Goal: Check status: Check status

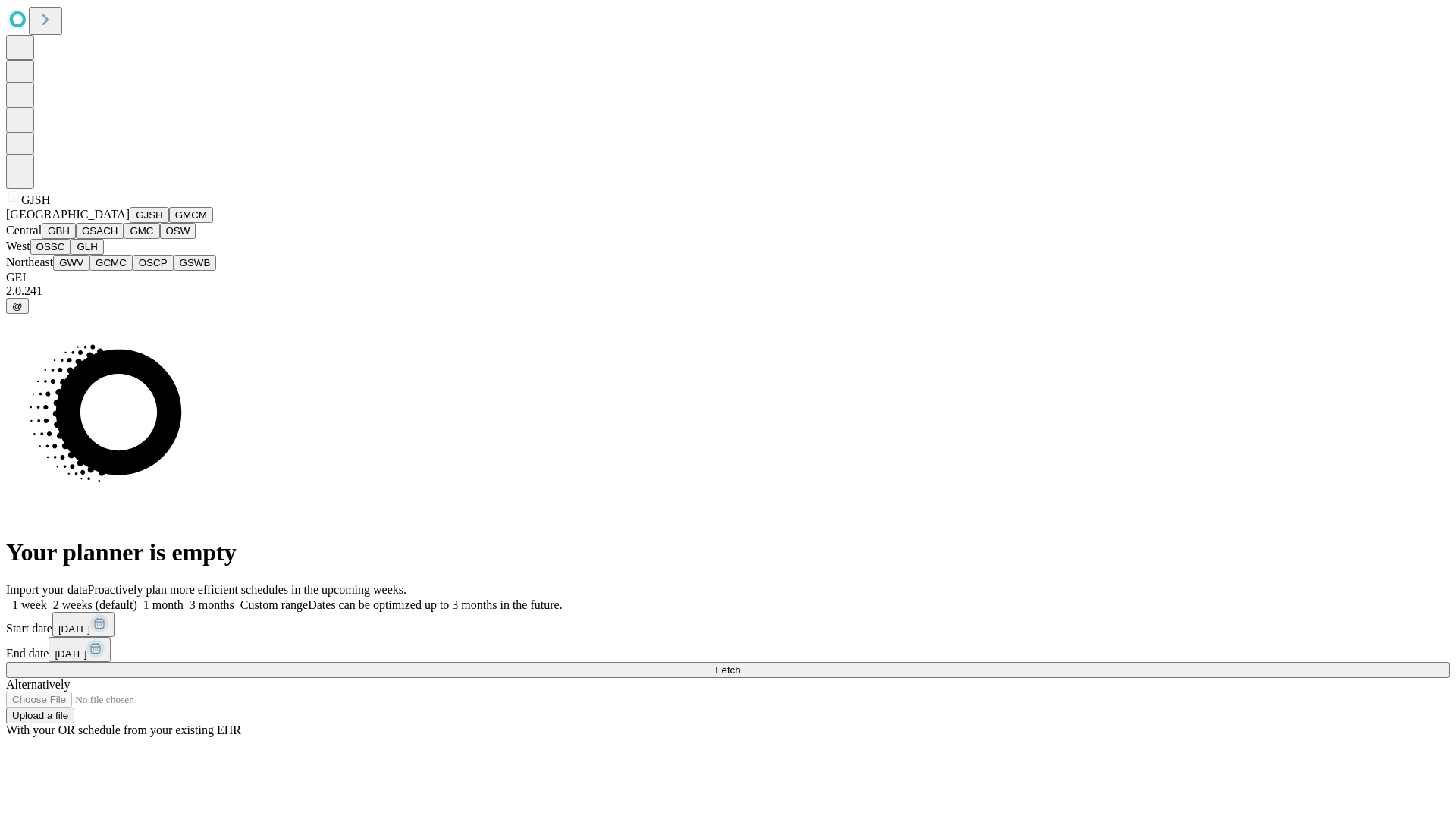
click at [130, 223] on button "GJSH" at bounding box center [149, 215] width 40 height 16
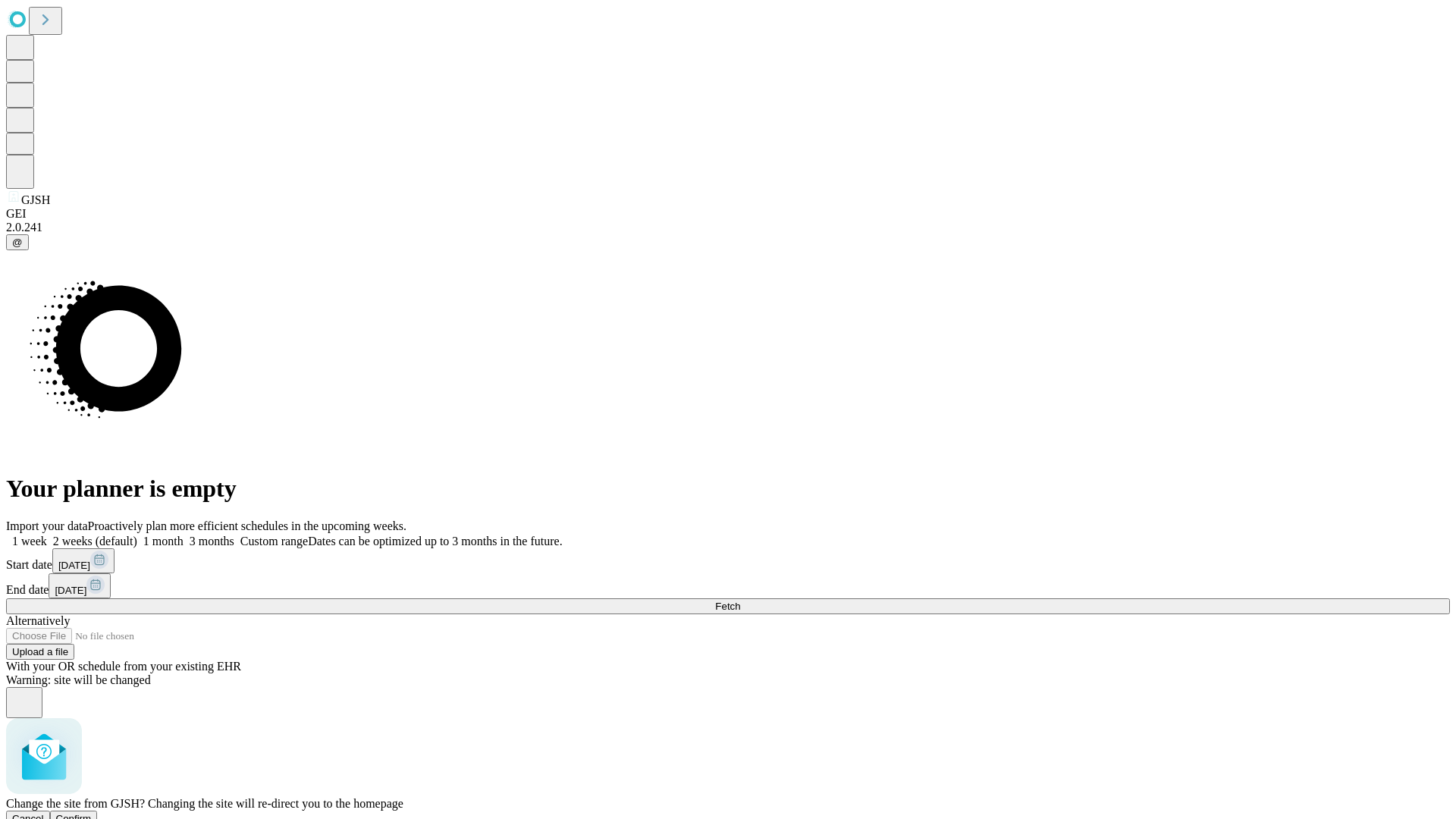
click at [92, 813] on span "Confirm" at bounding box center [74, 819] width 36 height 11
click at [137, 535] on label "2 weeks (default)" at bounding box center [92, 542] width 90 height 13
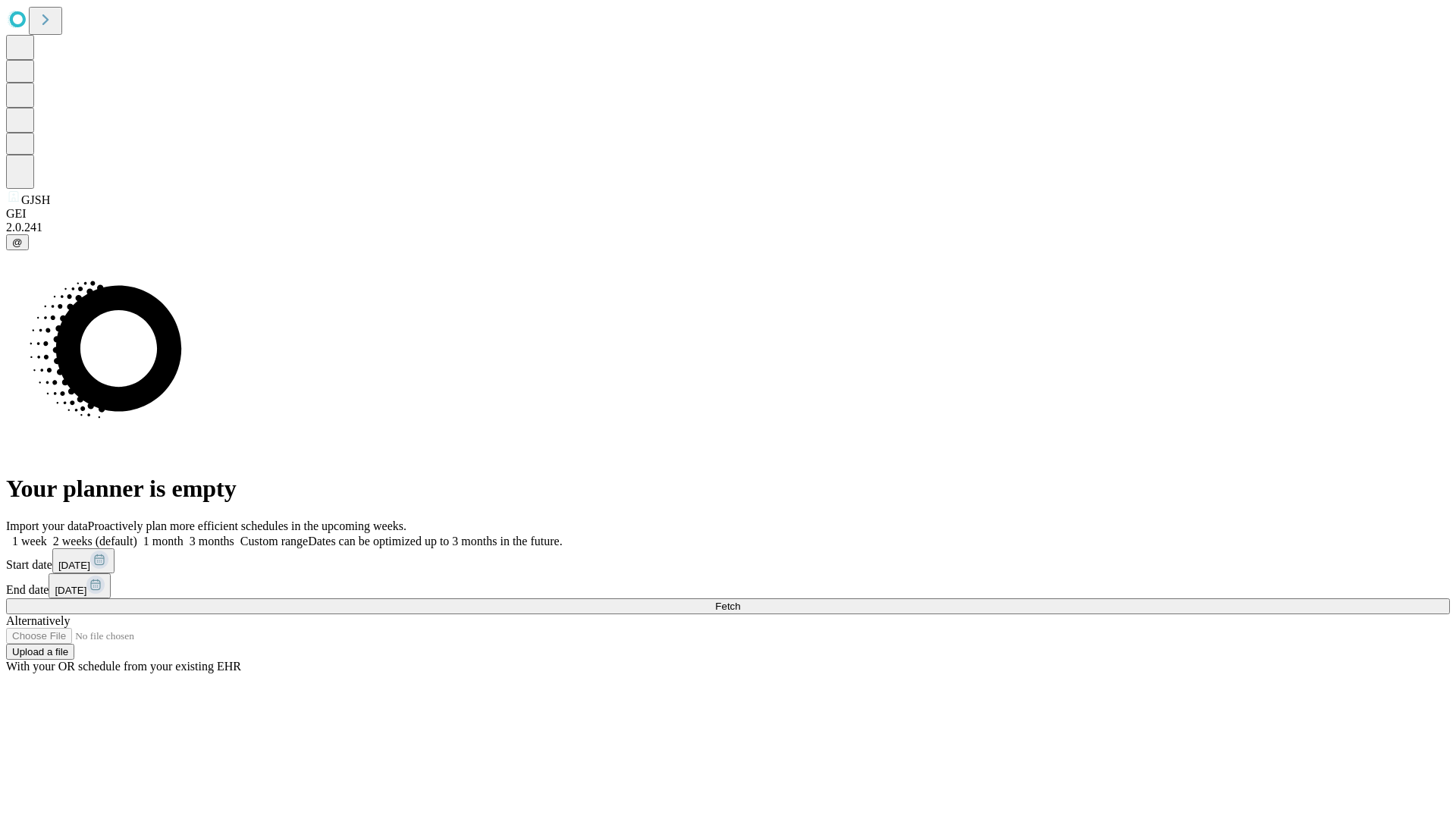
click at [740, 601] on span "Fetch" at bounding box center [728, 606] width 25 height 11
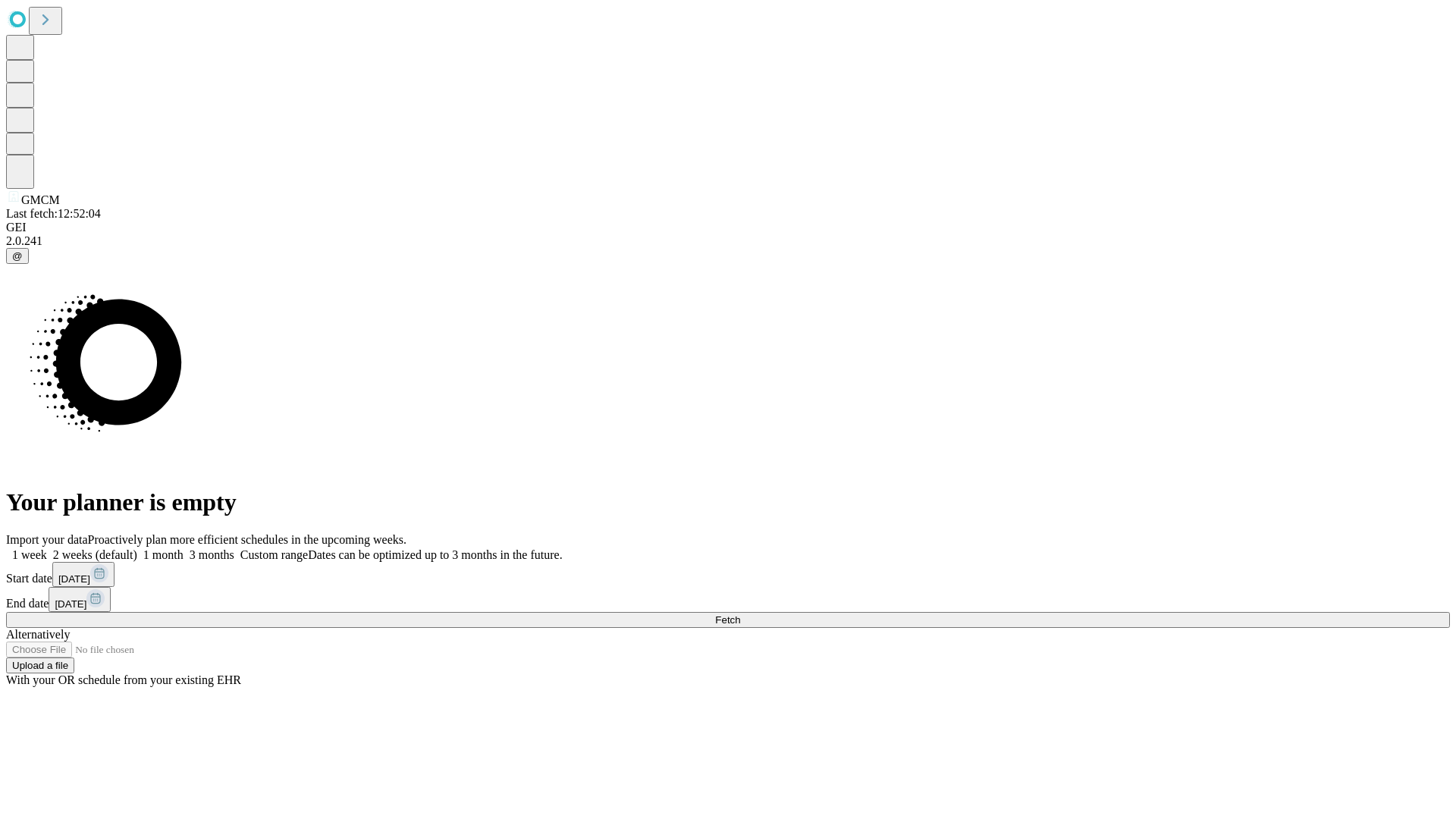
click at [137, 548] on label "2 weeks (default)" at bounding box center [92, 555] width 90 height 13
click at [740, 614] on span "Fetch" at bounding box center [728, 620] width 25 height 11
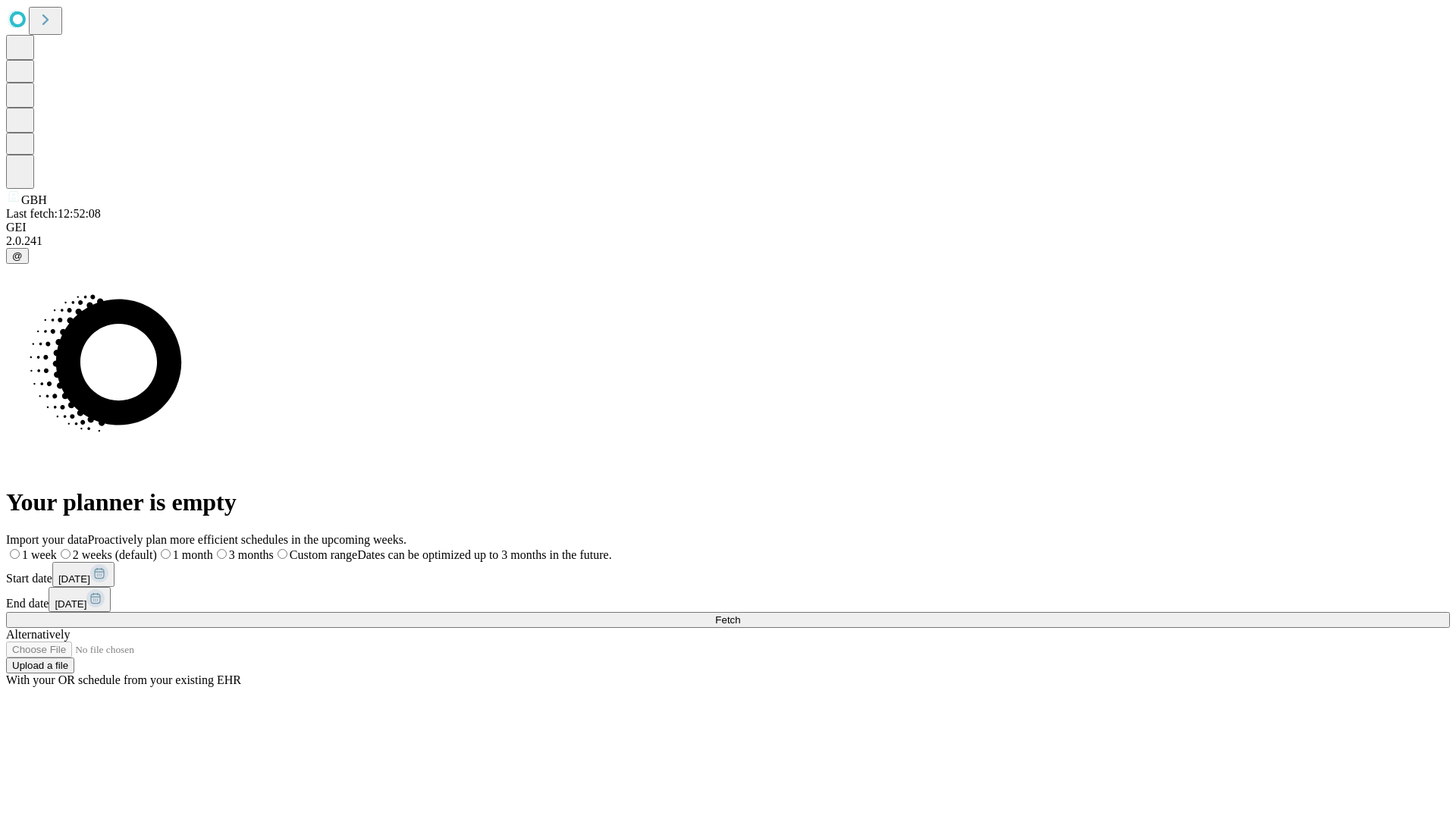
click at [157, 548] on label "2 weeks (default)" at bounding box center [107, 555] width 100 height 13
click at [740, 614] on span "Fetch" at bounding box center [728, 620] width 25 height 11
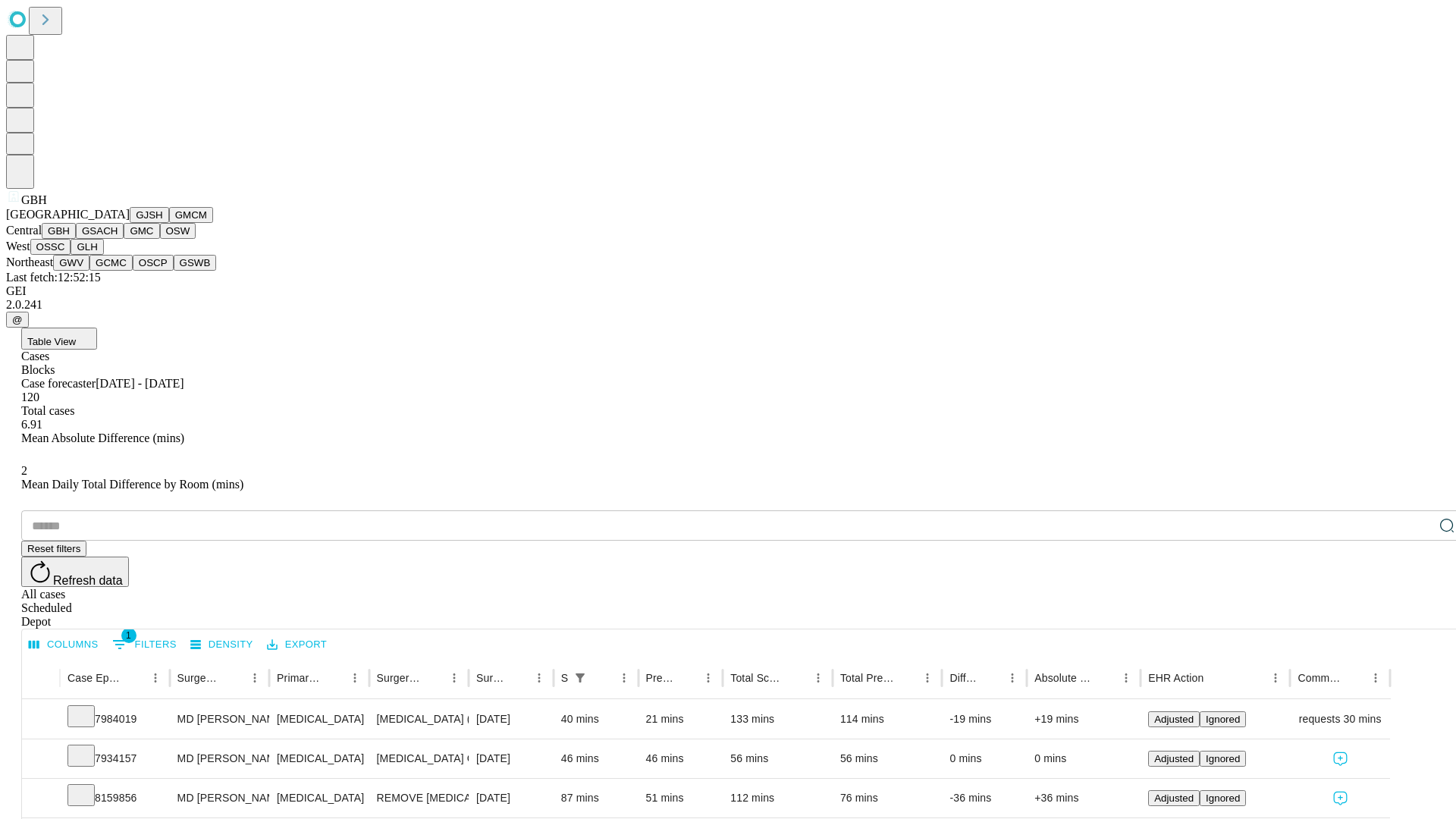
click at [118, 239] on button "GSACH" at bounding box center [99, 230] width 48 height 16
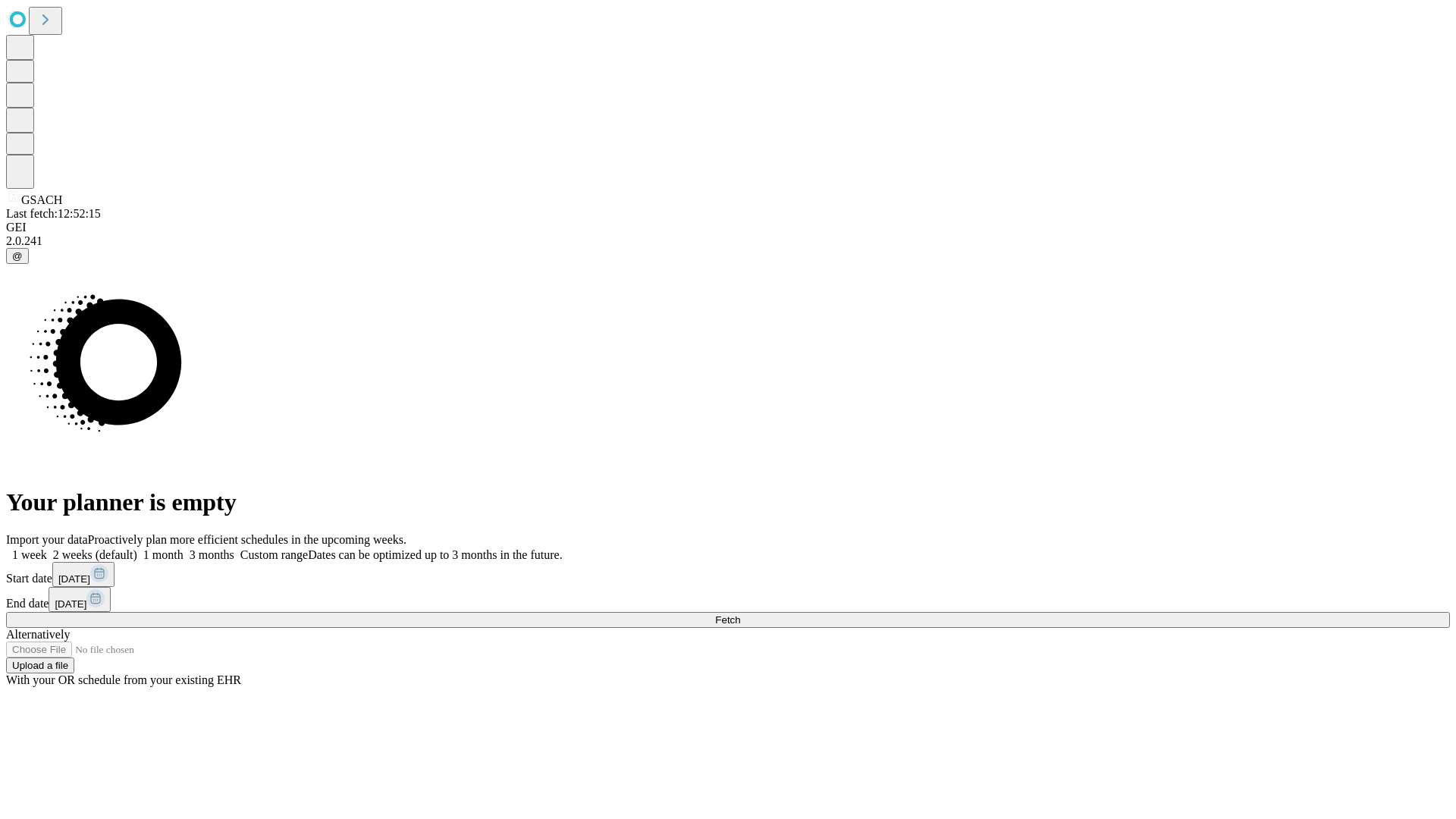
click at [137, 548] on label "2 weeks (default)" at bounding box center [92, 555] width 90 height 13
click at [740, 614] on span "Fetch" at bounding box center [728, 620] width 25 height 11
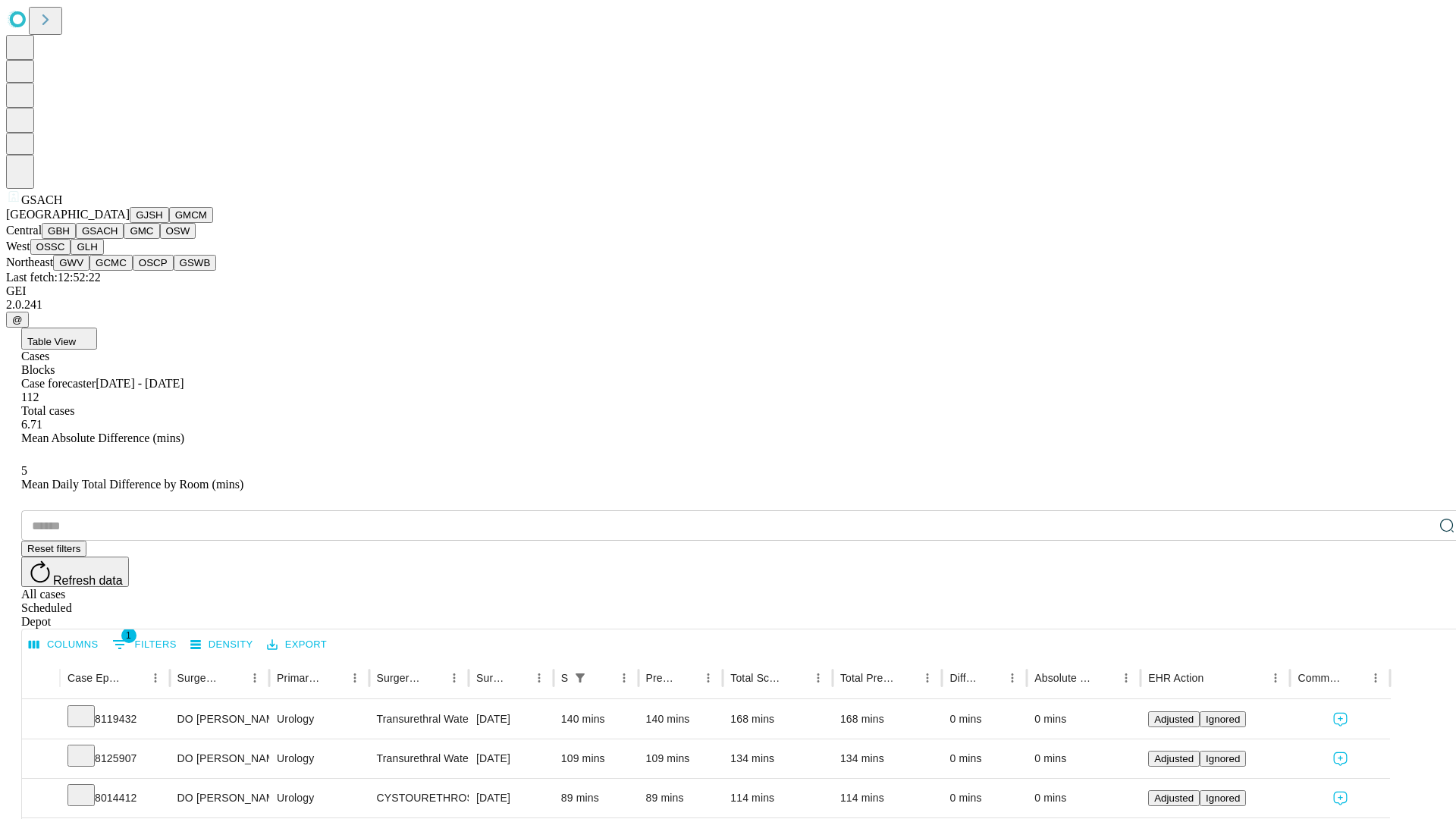
click at [123, 239] on button "GMC" at bounding box center [141, 230] width 36 height 16
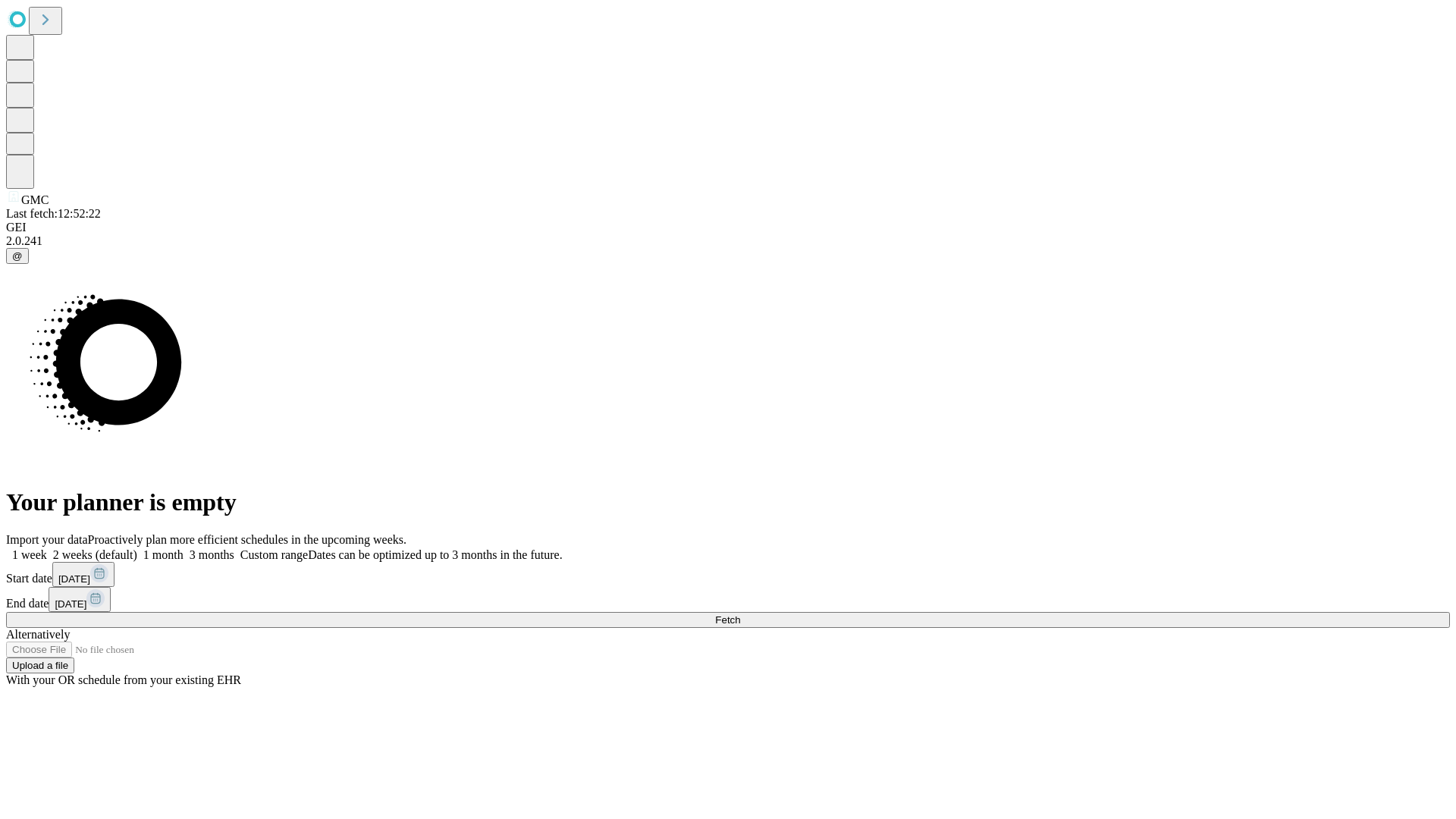
click at [137, 548] on label "2 weeks (default)" at bounding box center [92, 555] width 90 height 13
click at [740, 614] on span "Fetch" at bounding box center [728, 620] width 25 height 11
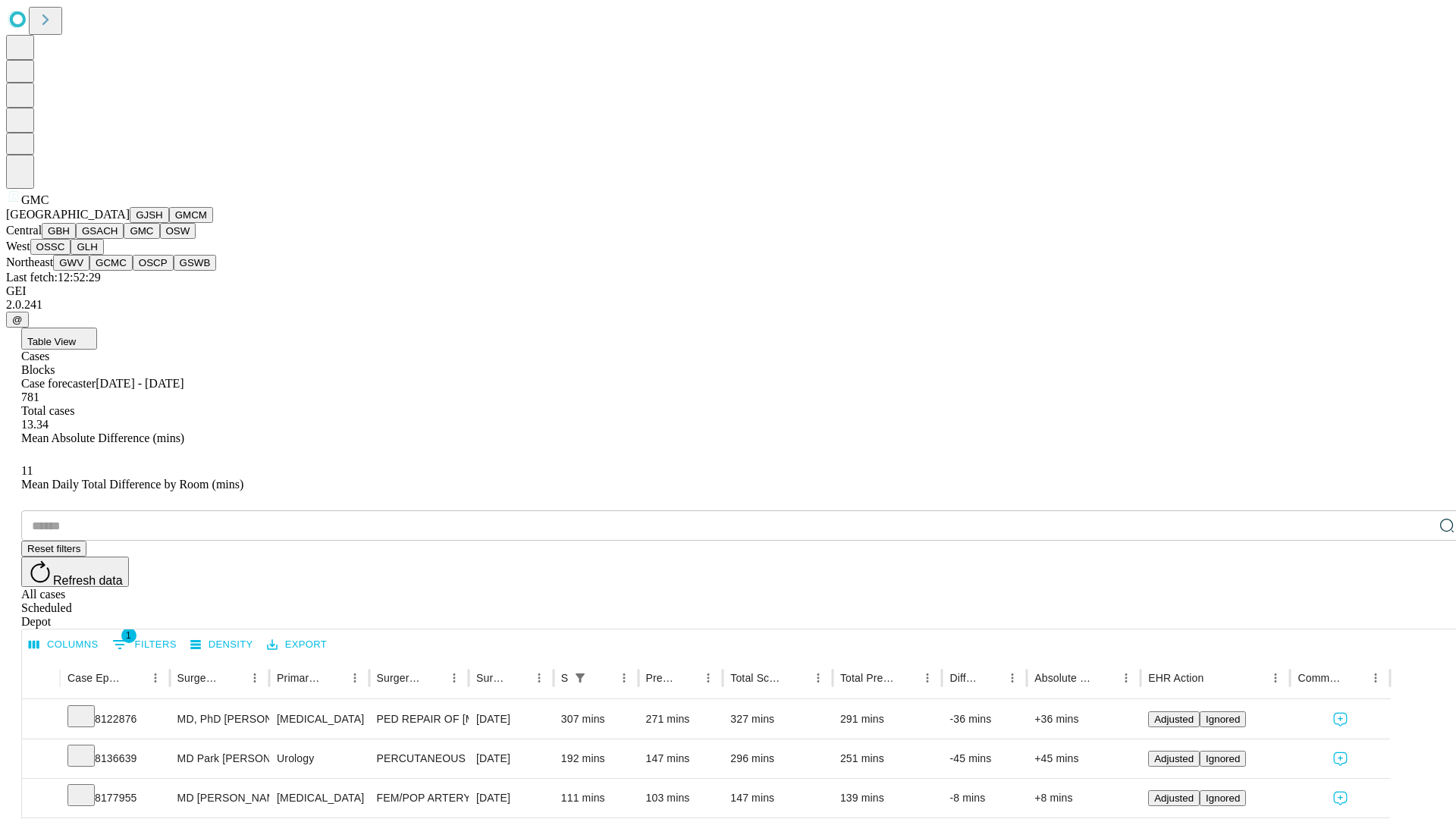
click at [160, 239] on button "OSW" at bounding box center [179, 230] width 37 height 16
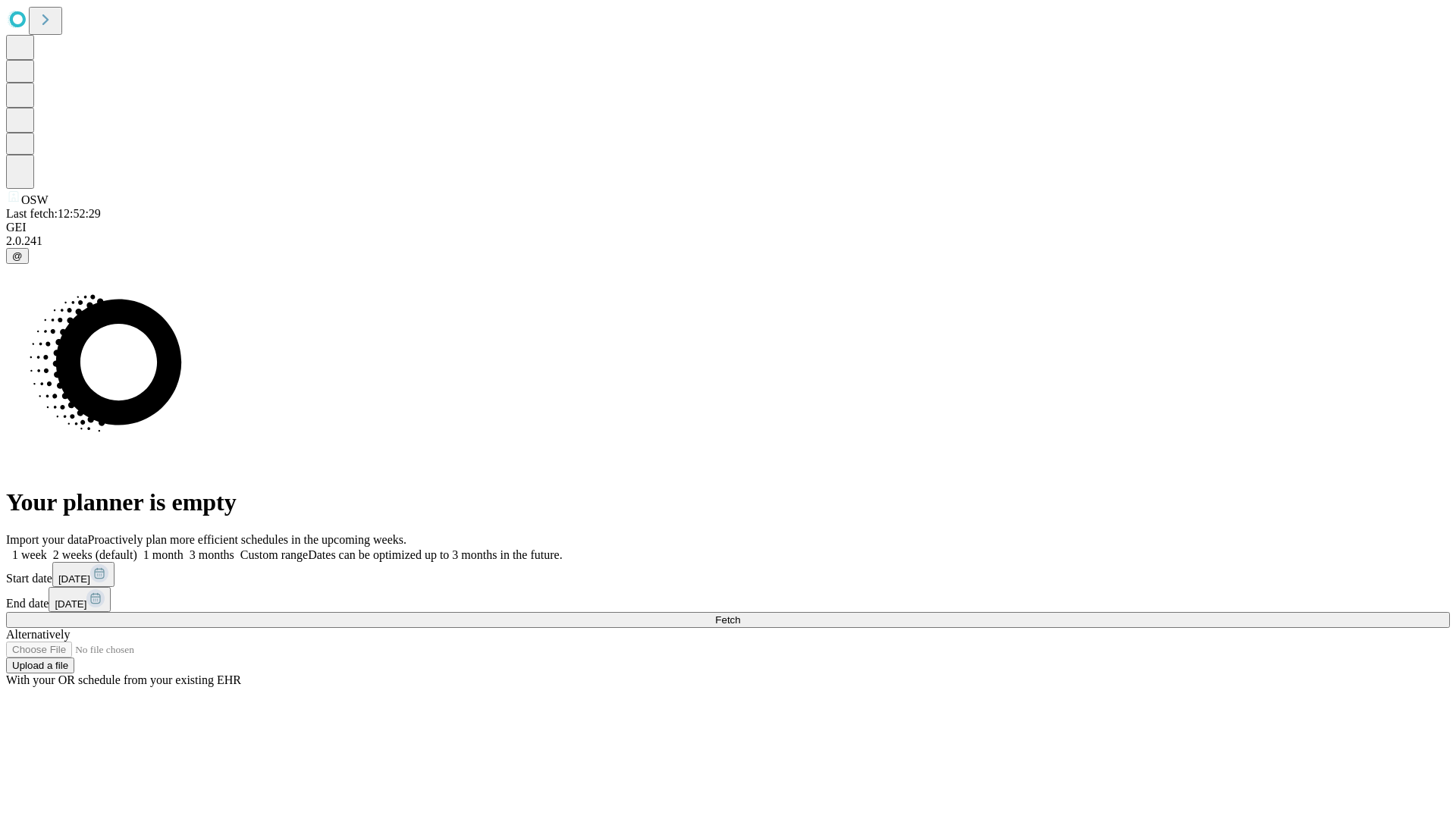
click at [137, 548] on label "2 weeks (default)" at bounding box center [92, 555] width 90 height 13
click at [740, 614] on span "Fetch" at bounding box center [728, 620] width 25 height 11
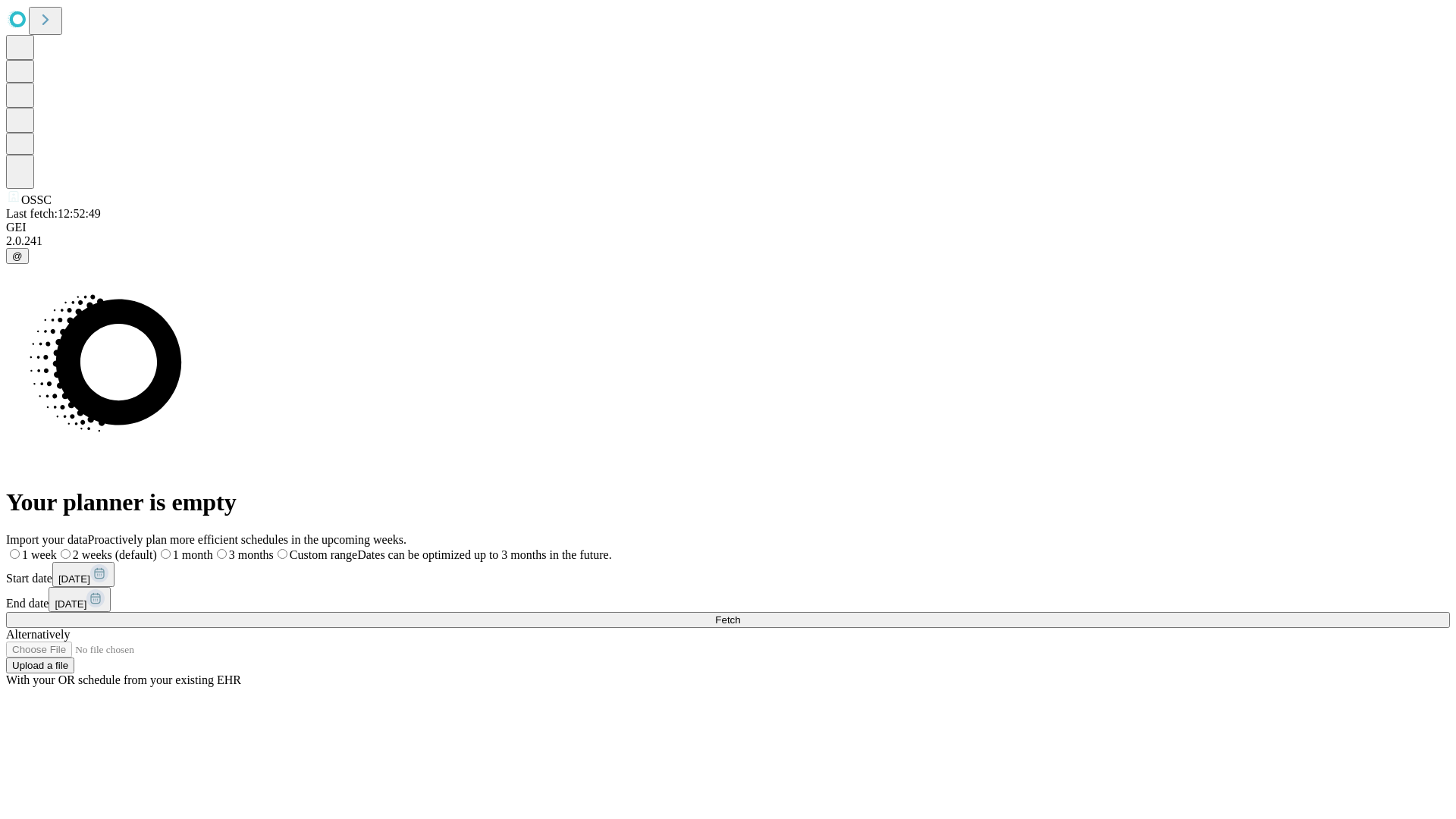
click at [740, 614] on span "Fetch" at bounding box center [728, 620] width 25 height 11
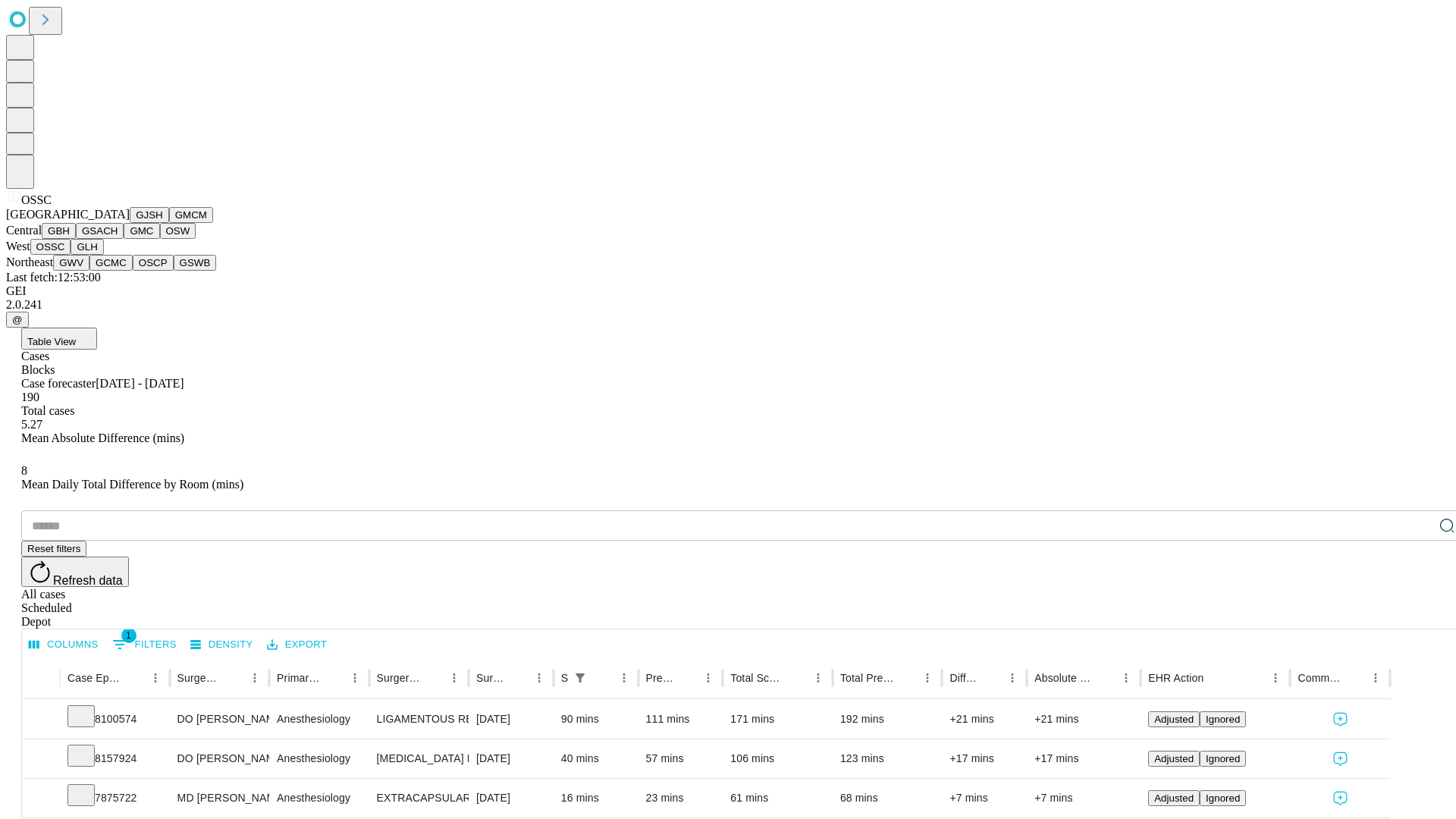
click at [103, 255] on button "GLH" at bounding box center [87, 246] width 32 height 16
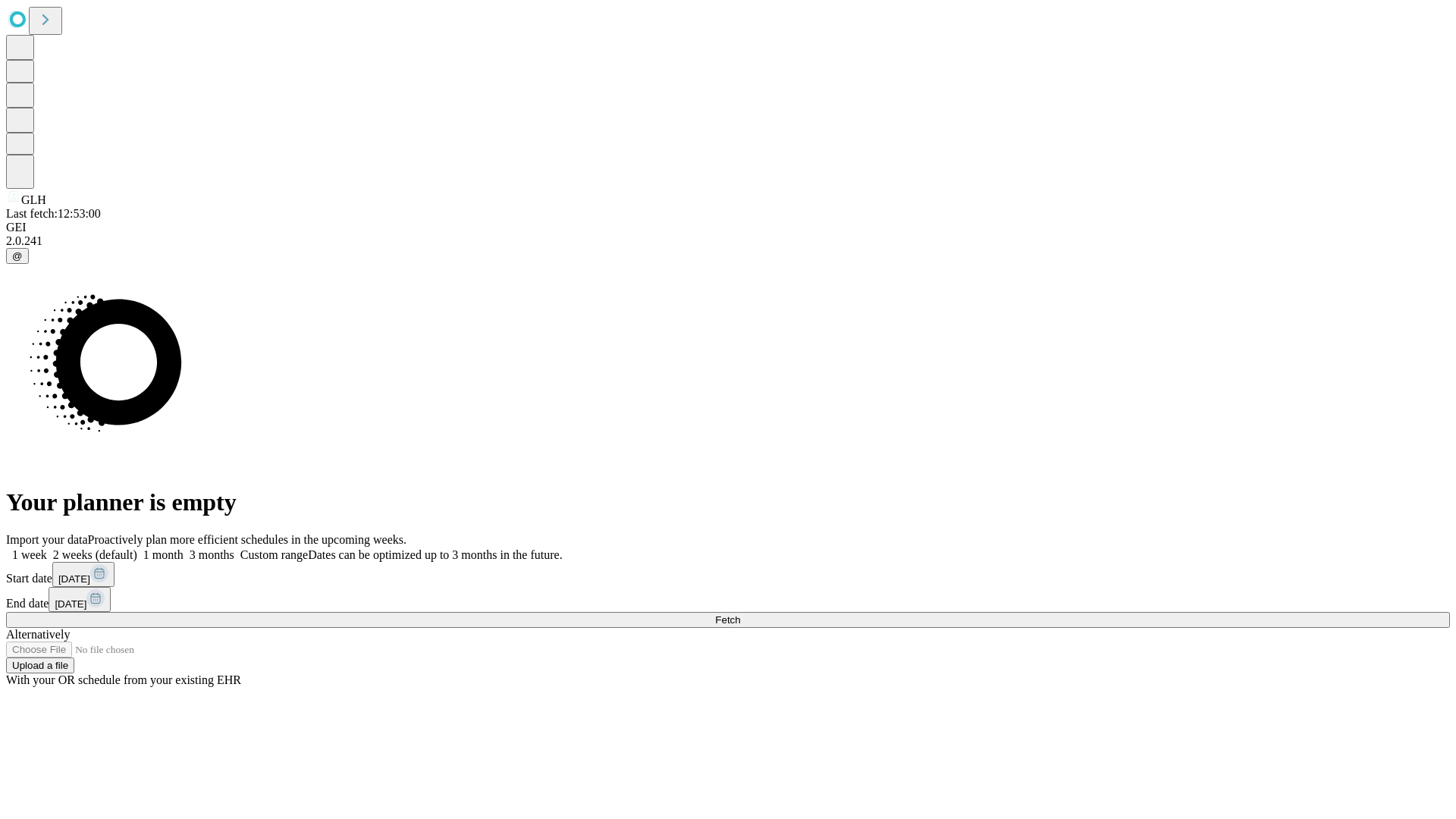
click at [137, 548] on label "2 weeks (default)" at bounding box center [92, 555] width 90 height 13
click at [740, 614] on span "Fetch" at bounding box center [728, 620] width 25 height 11
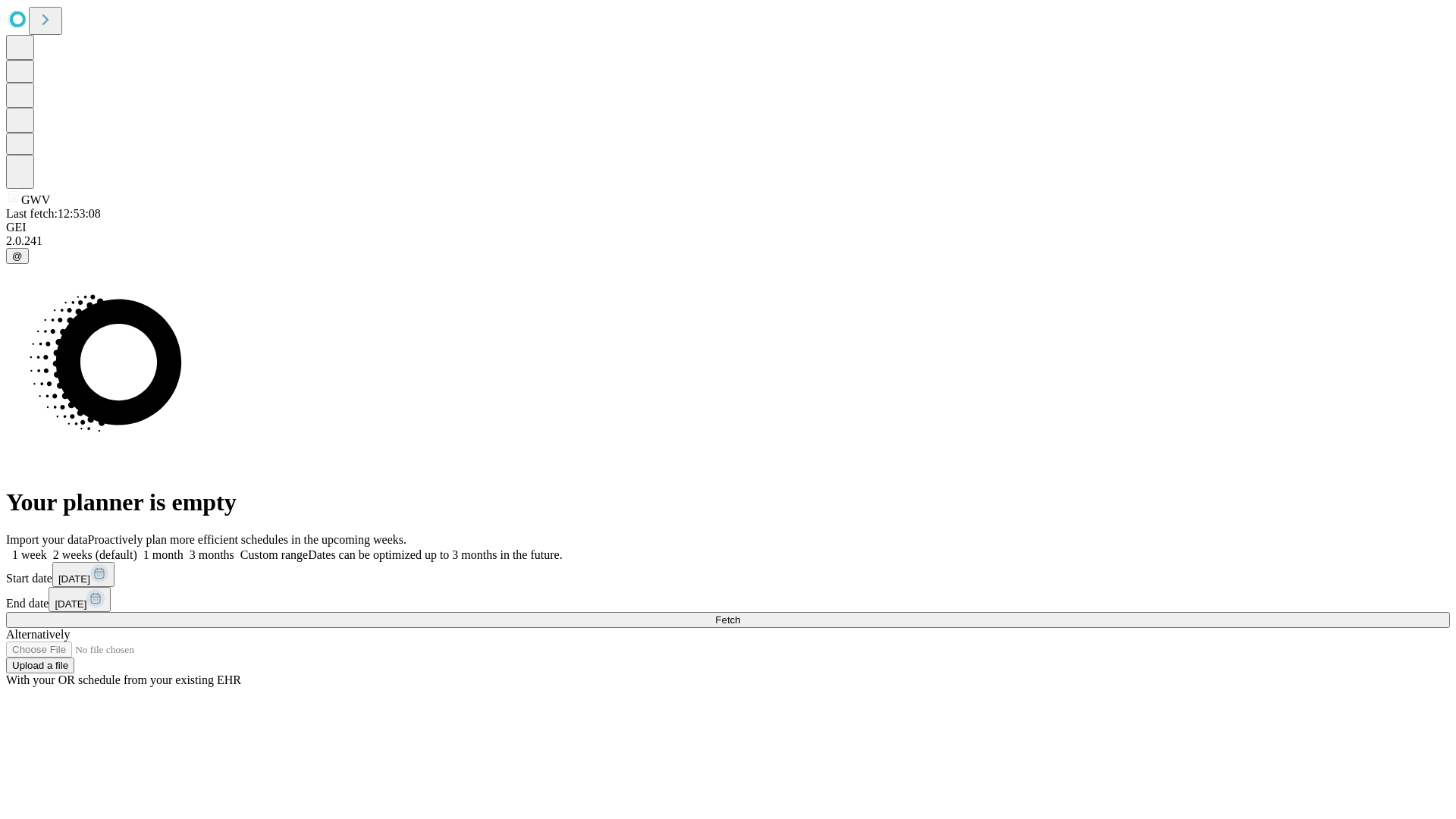
click at [137, 548] on label "2 weeks (default)" at bounding box center [92, 555] width 90 height 13
click at [740, 614] on span "Fetch" at bounding box center [728, 620] width 25 height 11
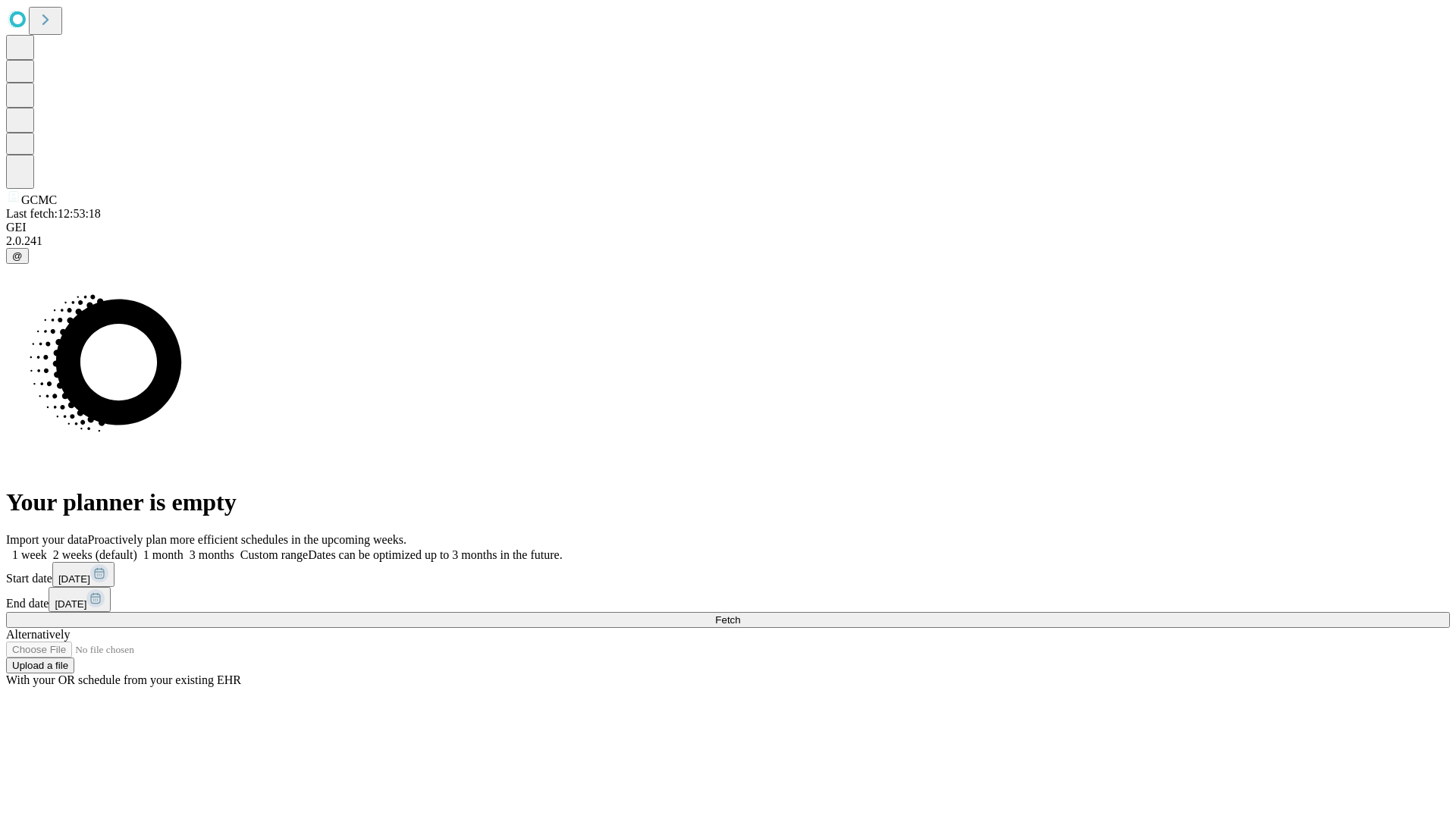
click at [137, 548] on label "2 weeks (default)" at bounding box center [92, 555] width 90 height 13
click at [740, 614] on span "Fetch" at bounding box center [728, 620] width 25 height 11
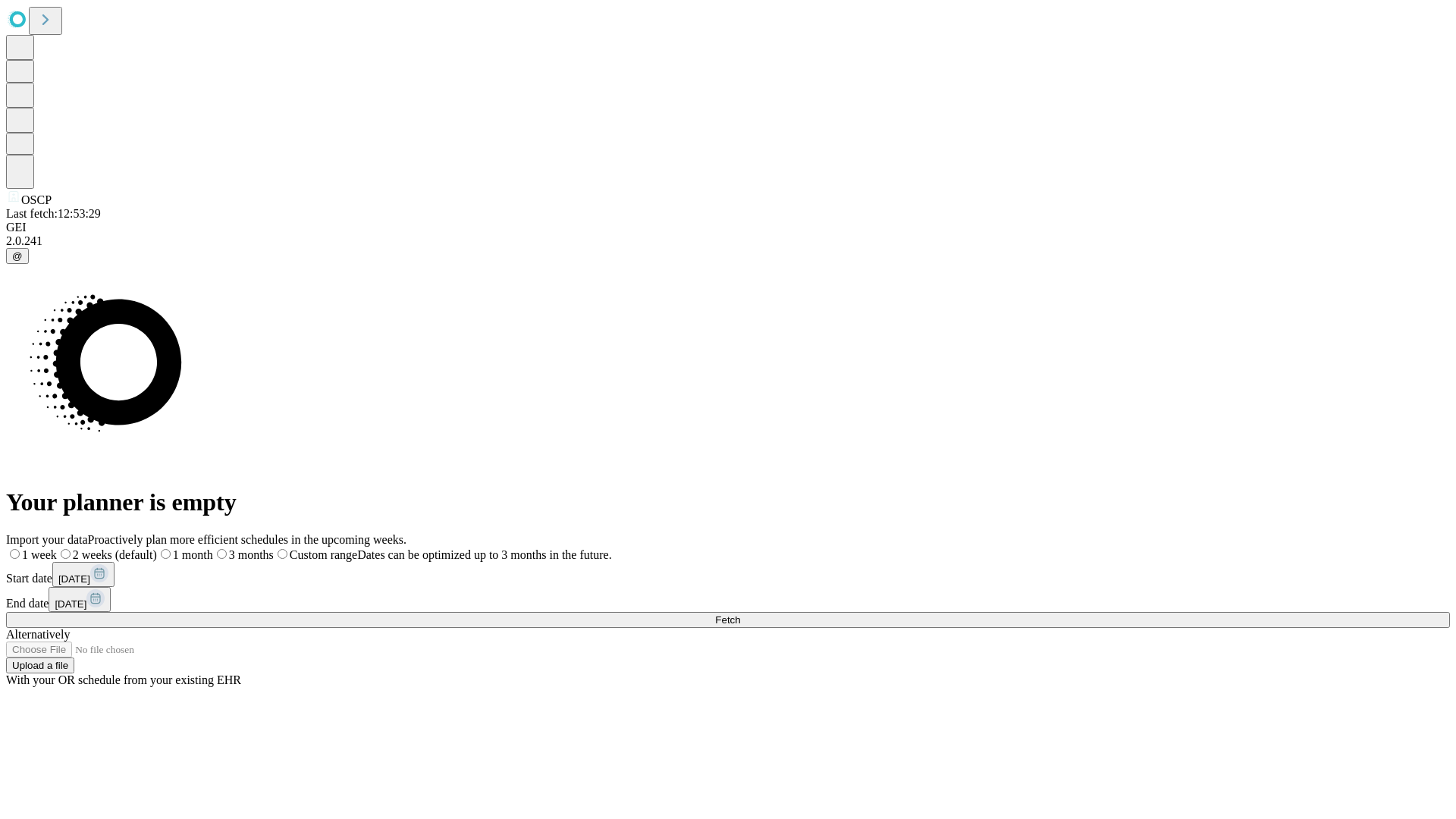
click at [157, 548] on label "2 weeks (default)" at bounding box center [107, 555] width 100 height 13
click at [740, 614] on span "Fetch" at bounding box center [728, 620] width 25 height 11
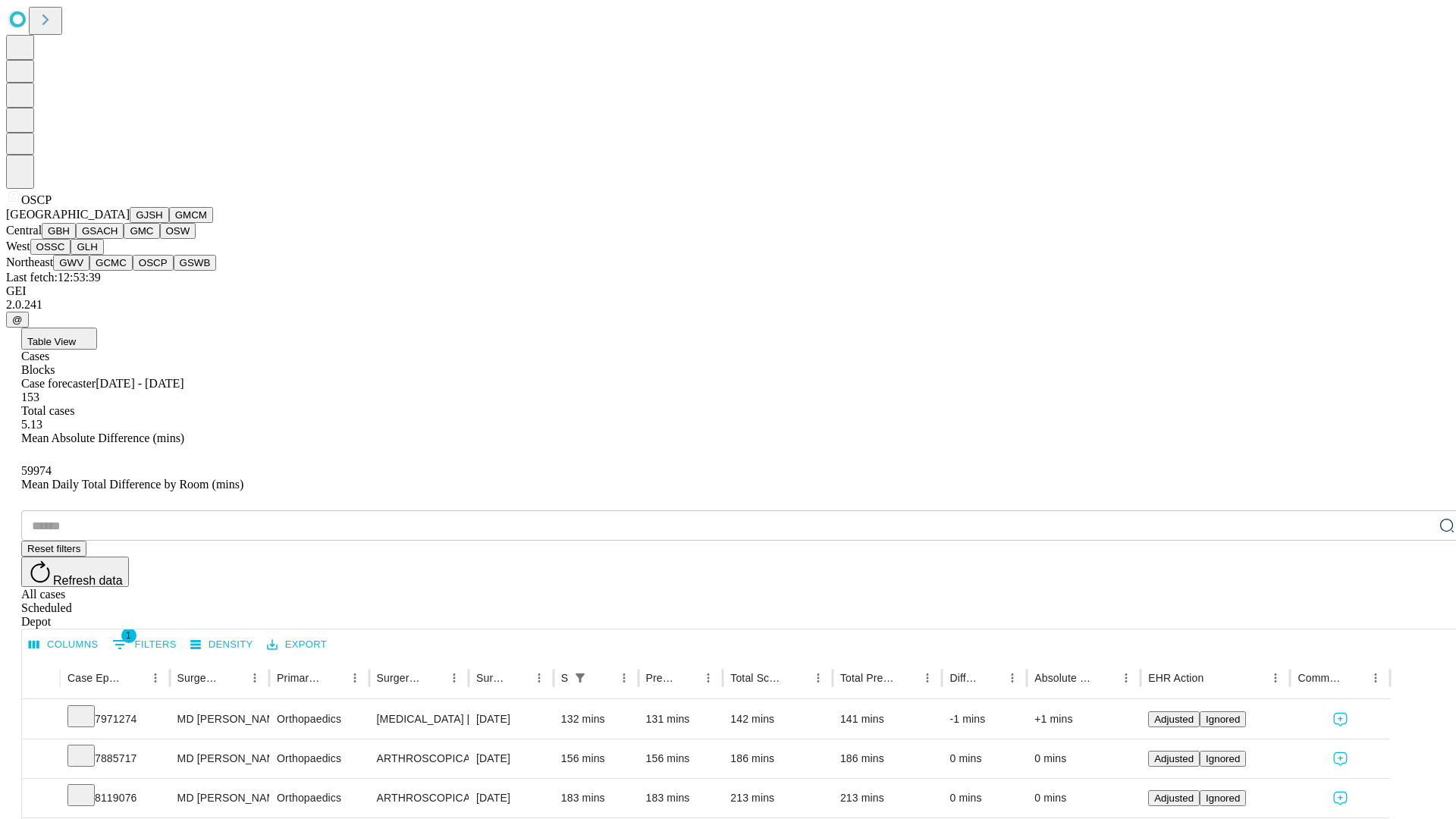
click at [174, 271] on button "GSWB" at bounding box center [195, 263] width 43 height 16
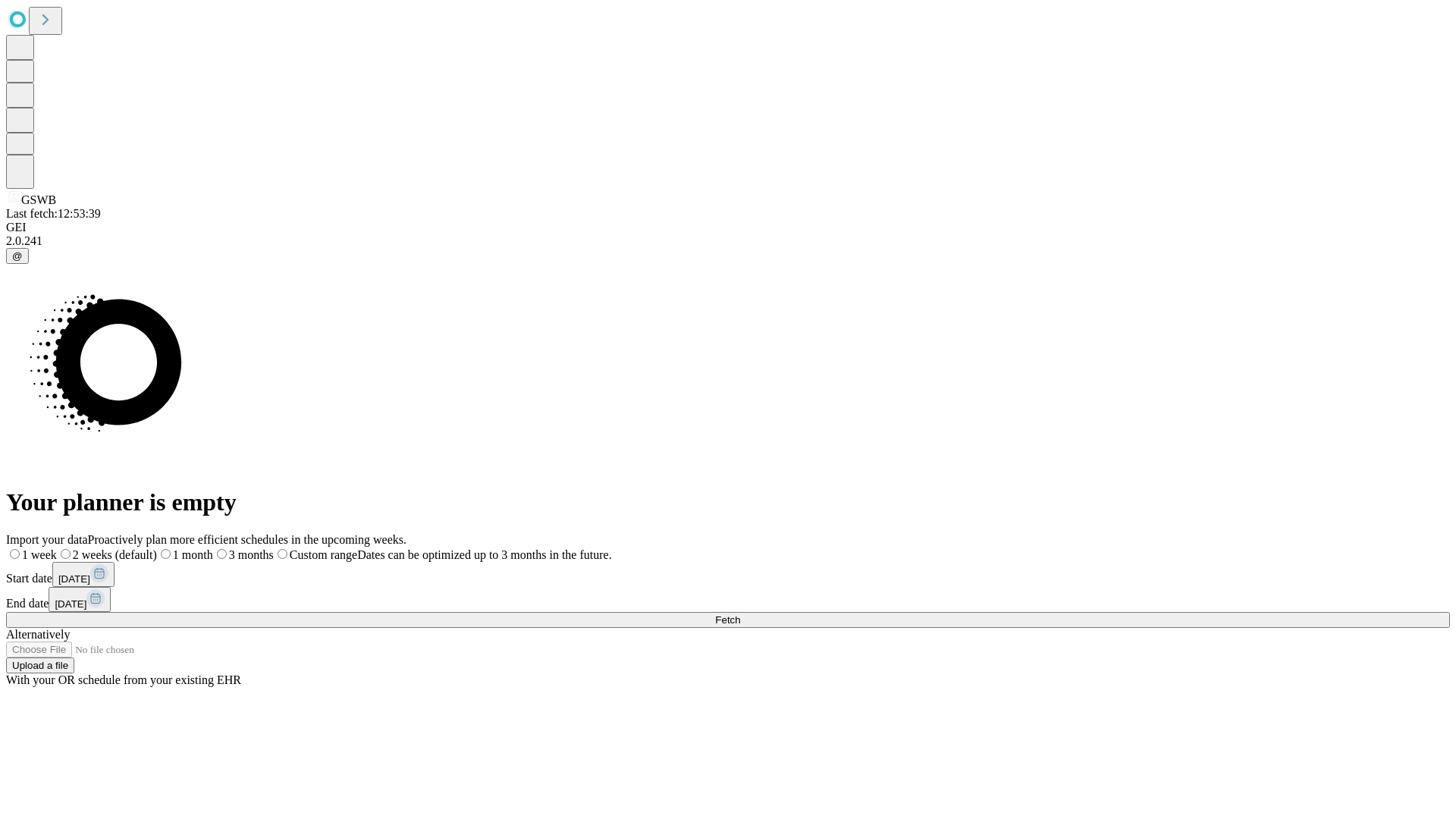
click at [157, 548] on label "2 weeks (default)" at bounding box center [107, 555] width 100 height 13
click at [740, 614] on span "Fetch" at bounding box center [728, 620] width 25 height 11
